Goal: Task Accomplishment & Management: Manage account settings

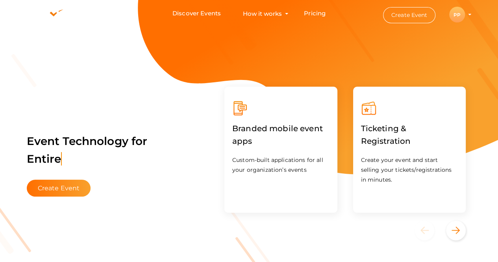
click at [457, 14] on div "PP" at bounding box center [458, 15] width 16 height 16
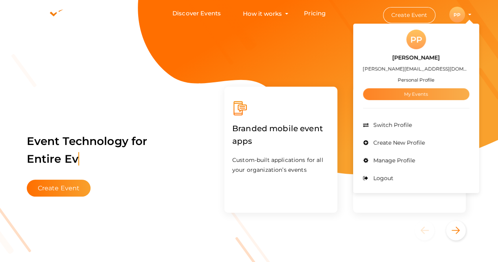
click at [441, 90] on link "My Events" at bounding box center [416, 94] width 106 height 12
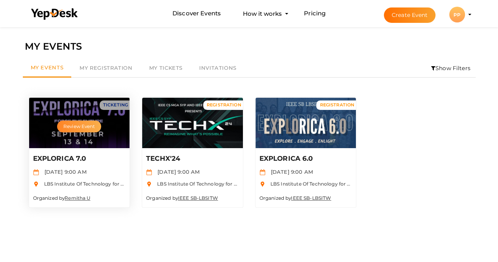
click at [86, 124] on button "Review Event" at bounding box center [79, 127] width 44 height 12
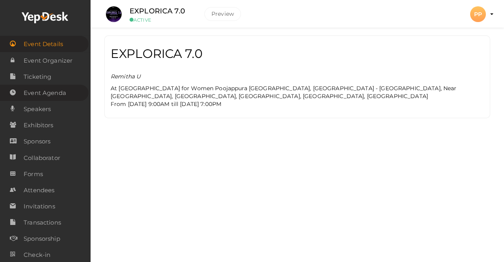
click at [45, 92] on ul "Event Details Event Organizer RSVP Ticketing Registration Event Agenda Timeslot…" at bounding box center [45, 175] width 91 height 351
click at [52, 189] on span "Attendees" at bounding box center [39, 190] width 31 height 16
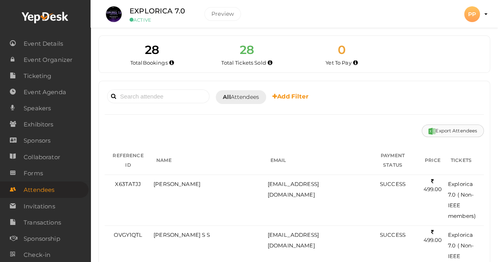
click at [431, 131] on img at bounding box center [432, 131] width 7 height 7
